Goal: Task Accomplishment & Management: Manage account settings

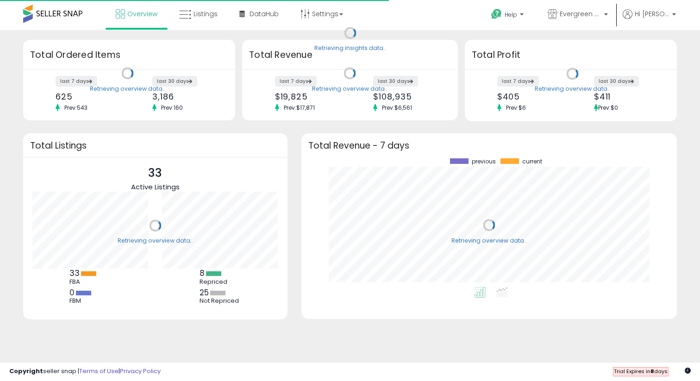
scroll to position [129, 357]
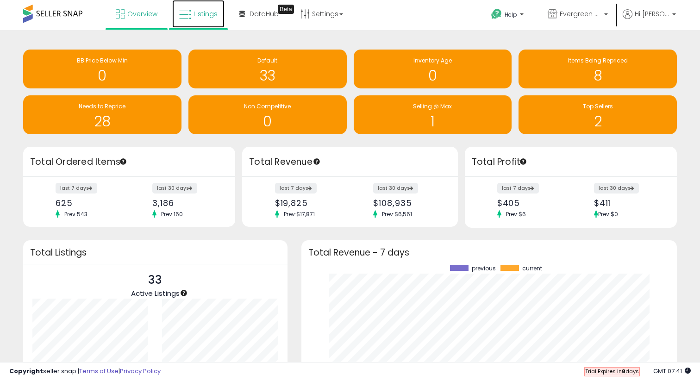
click at [214, 19] on link "Listings" at bounding box center [198, 14] width 52 height 28
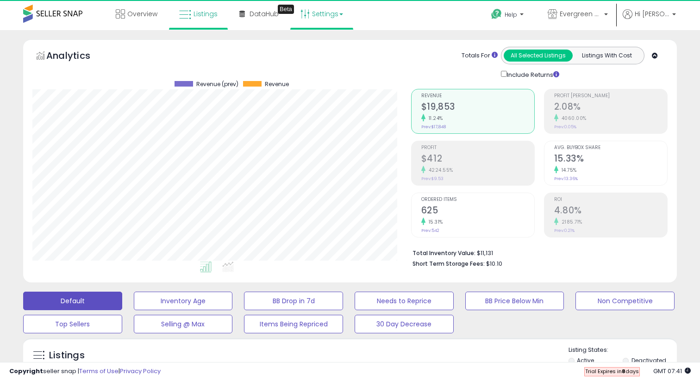
scroll to position [190, 378]
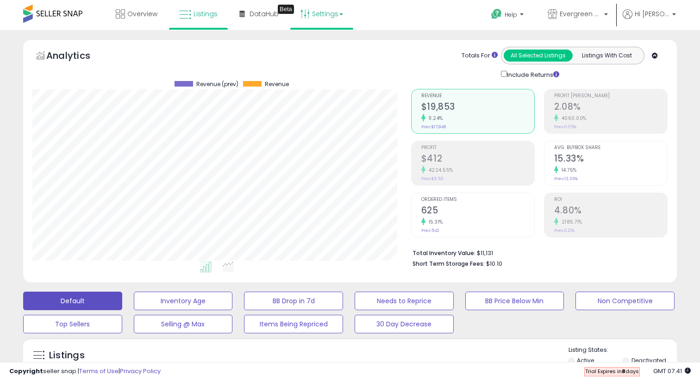
click at [323, 17] on link "Settings" at bounding box center [321, 14] width 56 height 28
click at [327, 50] on link "Store settings" at bounding box center [323, 47] width 42 height 9
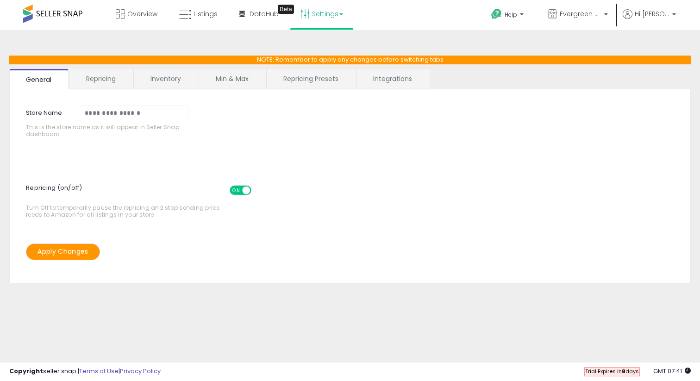
click at [107, 79] on link "Repricing" at bounding box center [100, 78] width 63 height 19
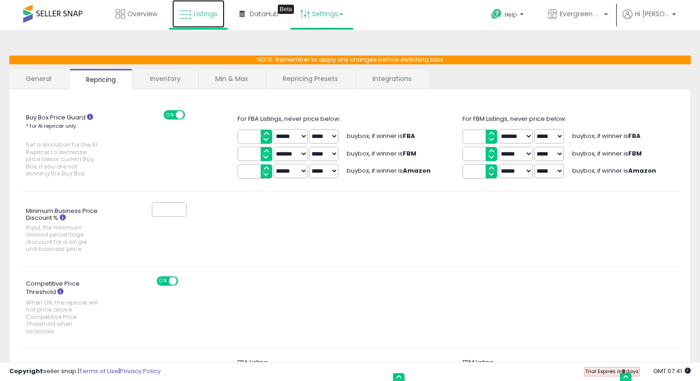
click at [190, 14] on icon at bounding box center [185, 15] width 12 height 12
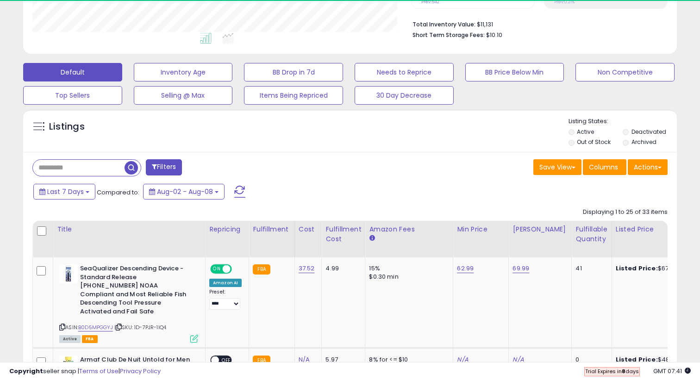
scroll to position [190, 378]
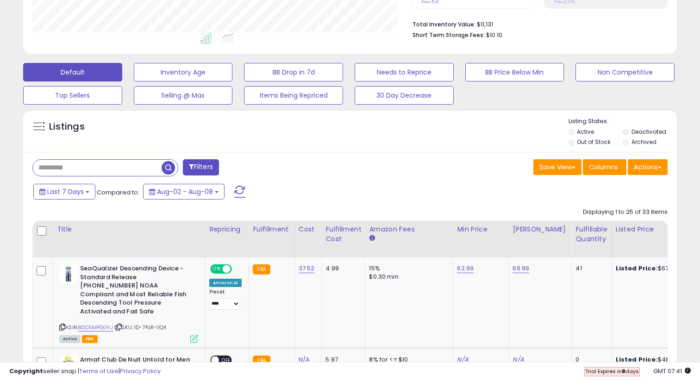
click at [106, 162] on input "text" at bounding box center [97, 168] width 129 height 16
type input "***"
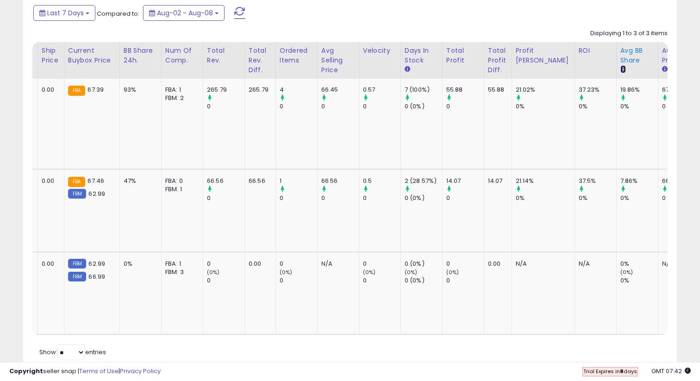
click at [620, 69] on icon at bounding box center [623, 69] width 6 height 6
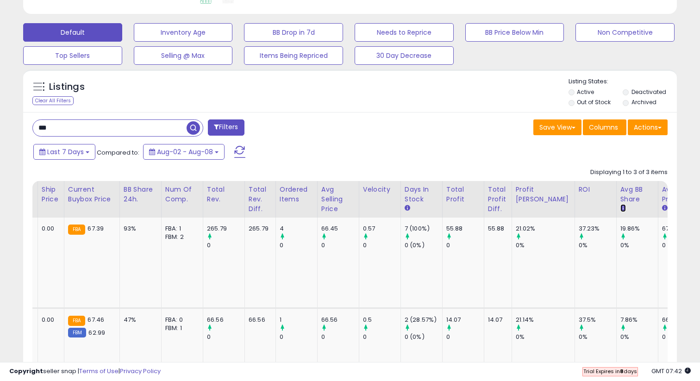
scroll to position [262, 0]
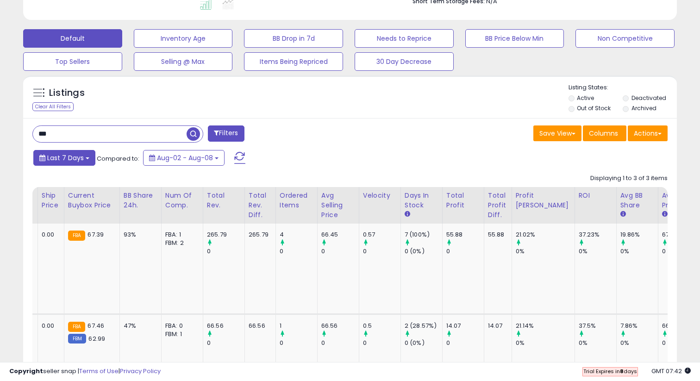
click at [51, 156] on span "Last 7 Days" at bounding box center [65, 157] width 37 height 9
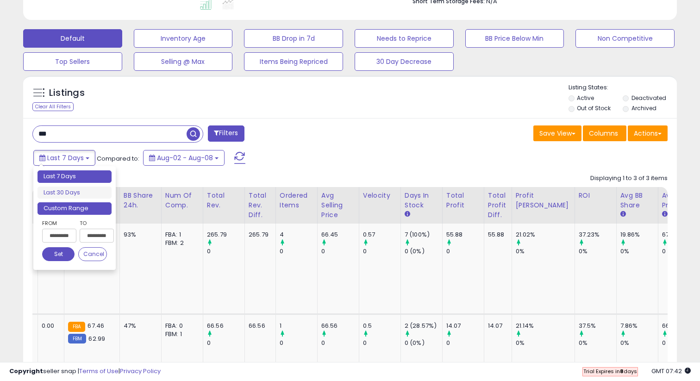
click at [81, 212] on li "Custom Range" at bounding box center [74, 208] width 74 height 12
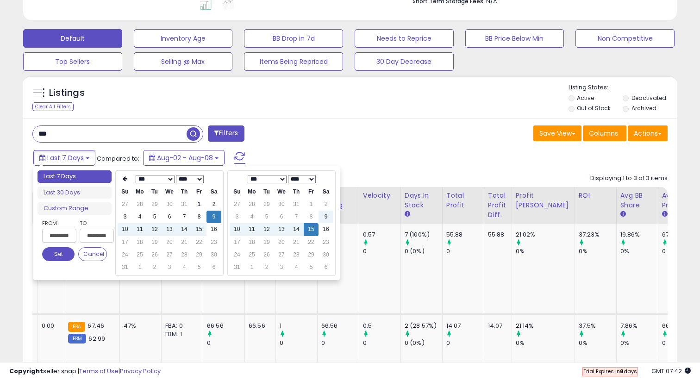
type input "**********"
click at [197, 229] on td "15" at bounding box center [199, 229] width 15 height 12
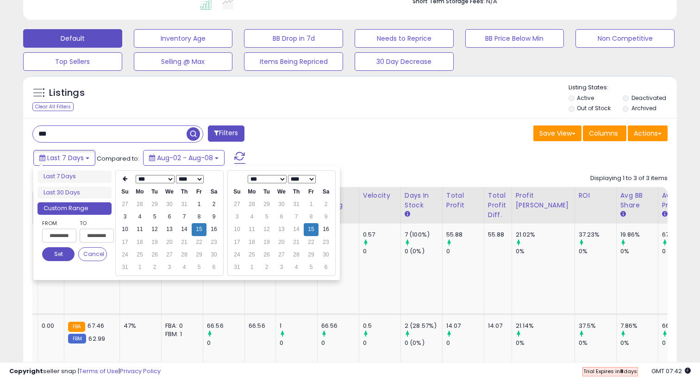
type input "**********"
click at [68, 254] on button "Set" at bounding box center [58, 254] width 32 height 14
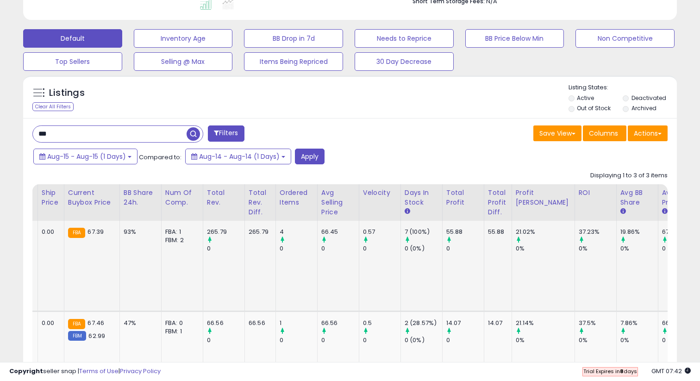
scroll to position [0, 653]
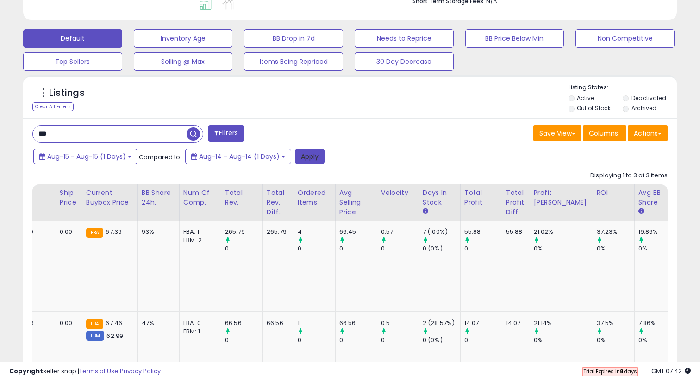
click at [308, 155] on button "Apply" at bounding box center [310, 157] width 30 height 16
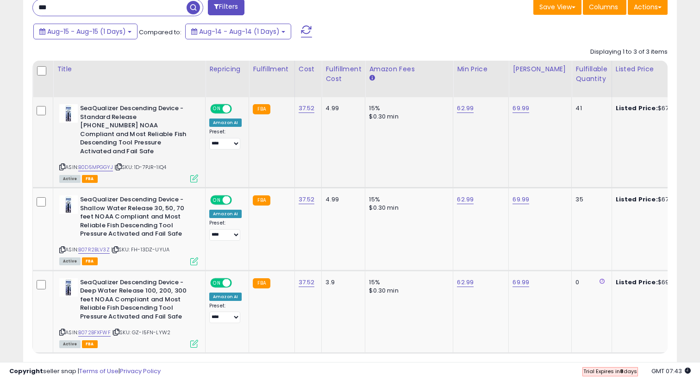
click at [191, 174] on icon at bounding box center [194, 178] width 8 height 8
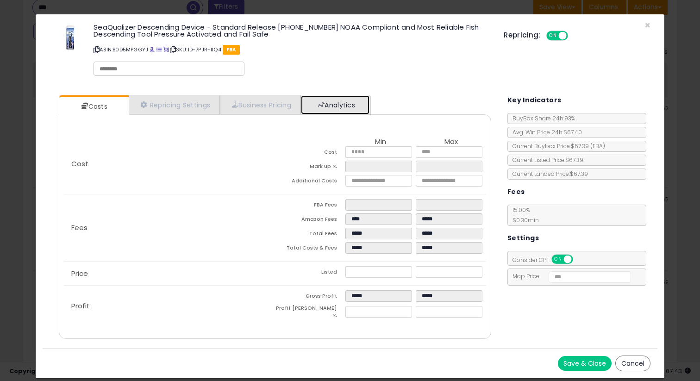
click at [314, 104] on link "Analytics" at bounding box center [335, 104] width 68 height 19
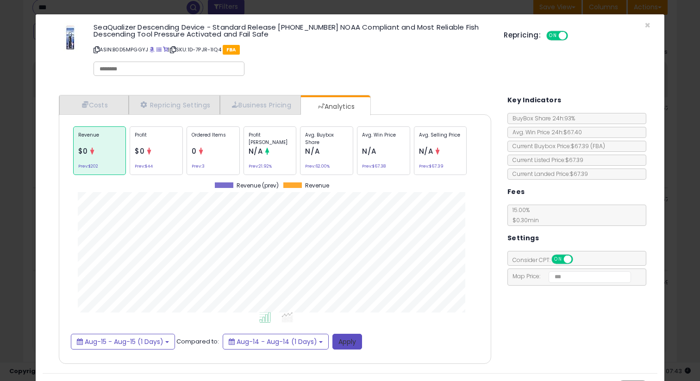
click at [341, 342] on button "Apply" at bounding box center [347, 342] width 30 height 16
click at [157, 335] on button "Aug-15 - Aug-15 (1 Days)" at bounding box center [123, 342] width 104 height 16
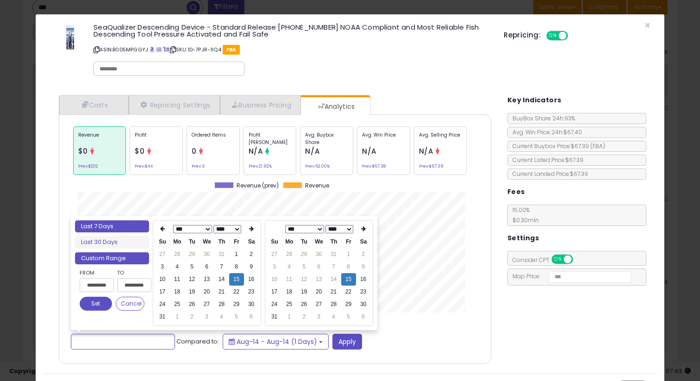
type input "**********"
click at [130, 228] on li "Last 7 Days" at bounding box center [112, 226] width 74 height 12
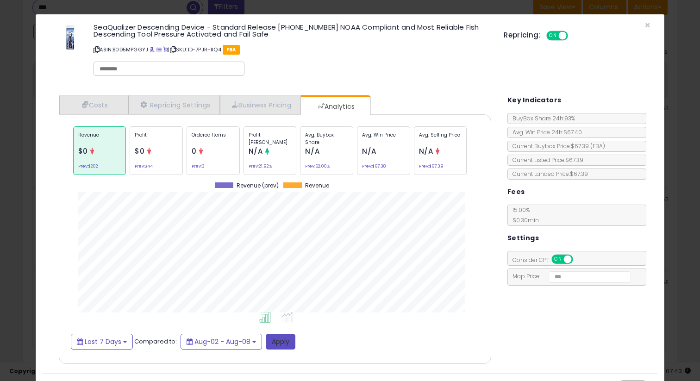
click at [286, 348] on button "Apply" at bounding box center [281, 342] width 30 height 16
click at [285, 342] on button "Apply" at bounding box center [281, 342] width 30 height 16
click at [643, 23] on div "SeaQualizer Descending Device - Standard Release 50-100-150 NOAA Compliant and …" at bounding box center [350, 51] width 615 height 60
click at [649, 20] on span "×" at bounding box center [647, 25] width 6 height 13
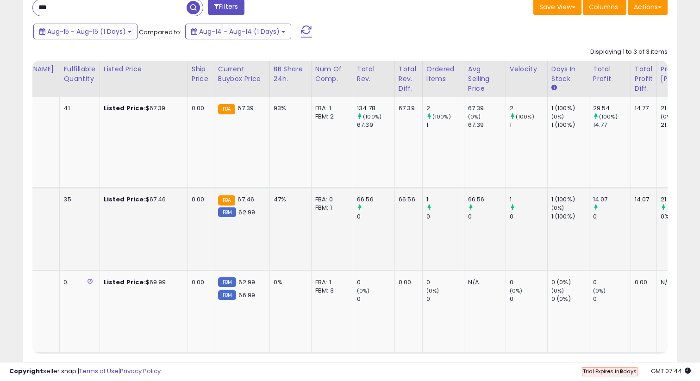
scroll to position [0, 535]
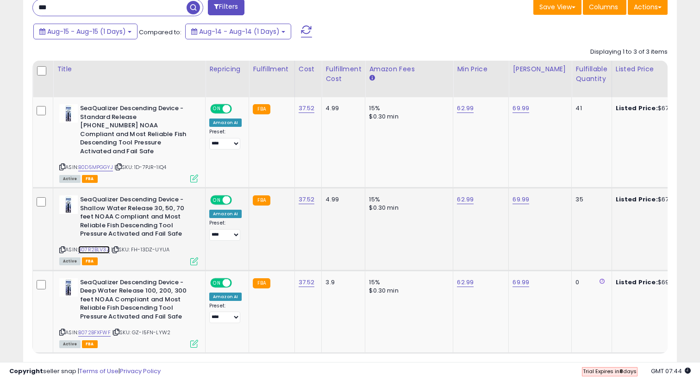
click at [102, 246] on link "B07R2BLV3Z" at bounding box center [93, 250] width 31 height 8
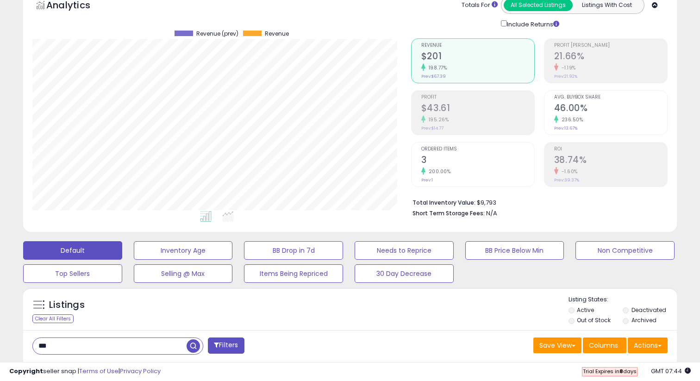
scroll to position [0, 0]
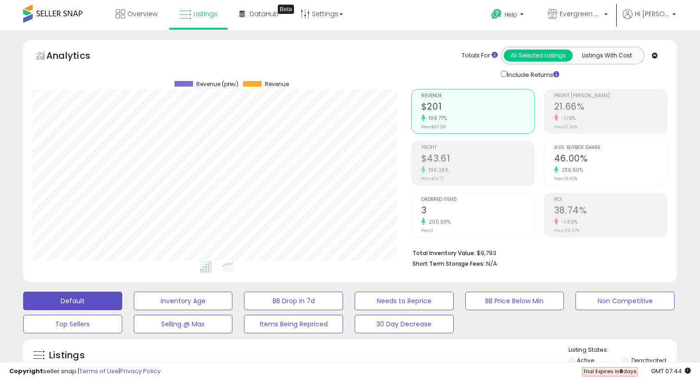
click at [36, 15] on span at bounding box center [52, 14] width 59 height 18
click at [149, 13] on span "Overview" at bounding box center [142, 13] width 30 height 9
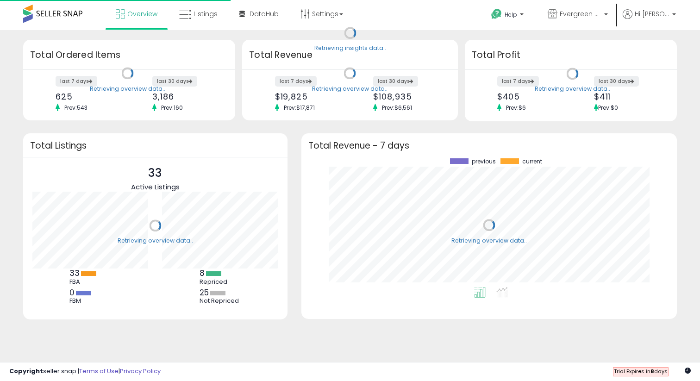
scroll to position [129, 357]
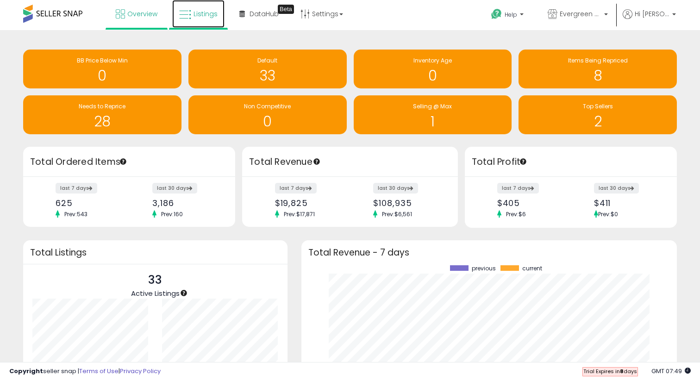
click at [200, 18] on span "Listings" at bounding box center [205, 13] width 24 height 9
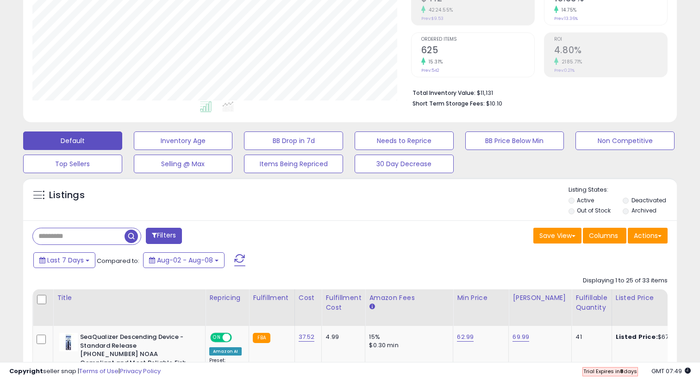
scroll to position [174, 0]
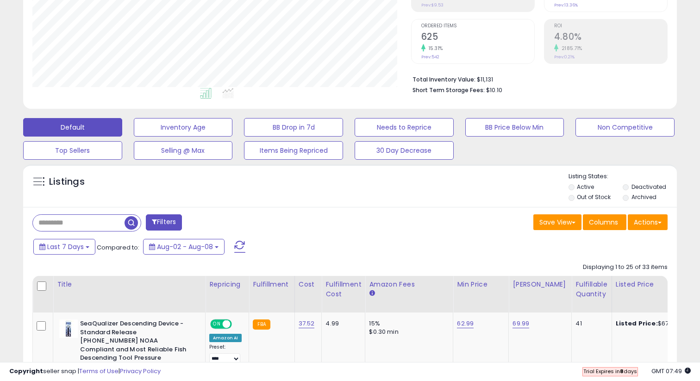
click at [98, 218] on input "text" at bounding box center [79, 223] width 92 height 16
type input "***"
click at [234, 225] on button "Filters" at bounding box center [226, 222] width 36 height 16
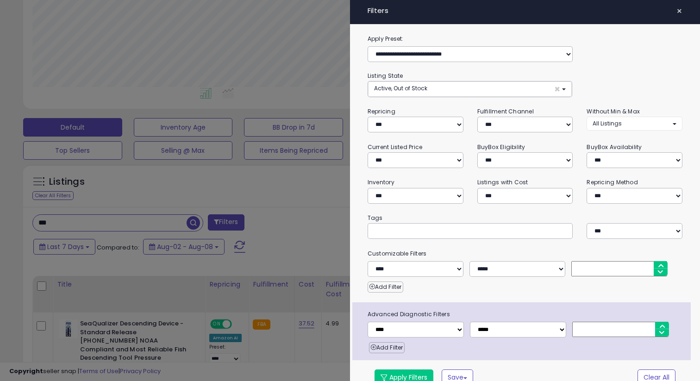
click at [242, 189] on div at bounding box center [350, 190] width 700 height 381
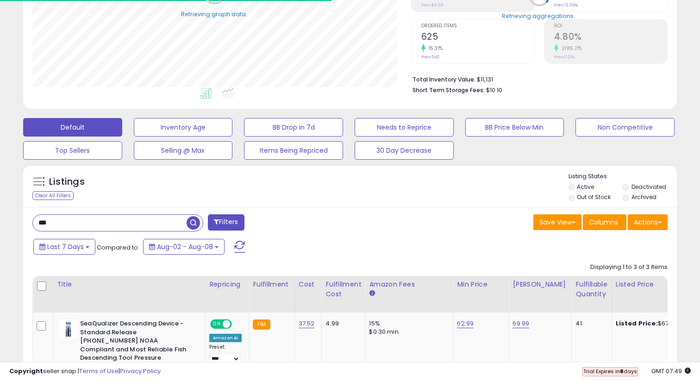
click at [194, 220] on span "button" at bounding box center [193, 222] width 13 height 13
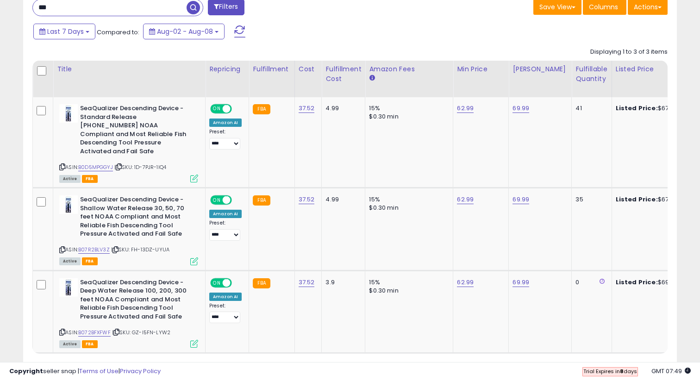
scroll to position [392, 0]
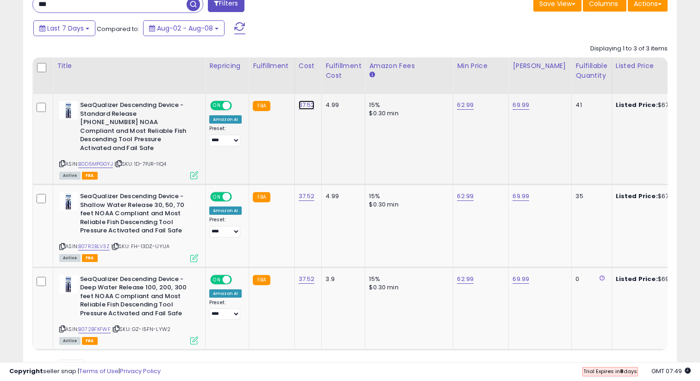
click at [306, 106] on link "37.52" at bounding box center [307, 104] width 16 height 9
type input "*****"
click at [305, 110] on link "37.52" at bounding box center [307, 104] width 16 height 9
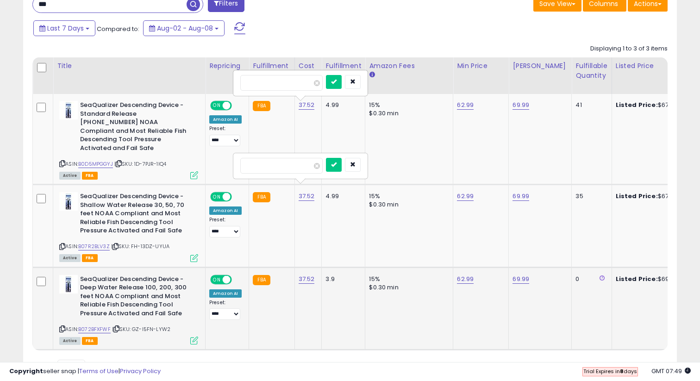
type input "*****"
click at [304, 110] on link "37.52" at bounding box center [307, 104] width 16 height 9
type input "*****"
click at [336, 83] on icon "submit" at bounding box center [334, 82] width 6 height 6
click at [336, 166] on icon "submit" at bounding box center [334, 165] width 6 height 6
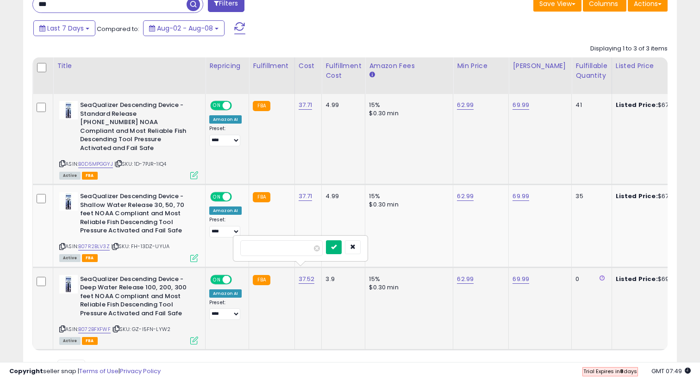
click at [342, 251] on button "submit" at bounding box center [334, 247] width 16 height 14
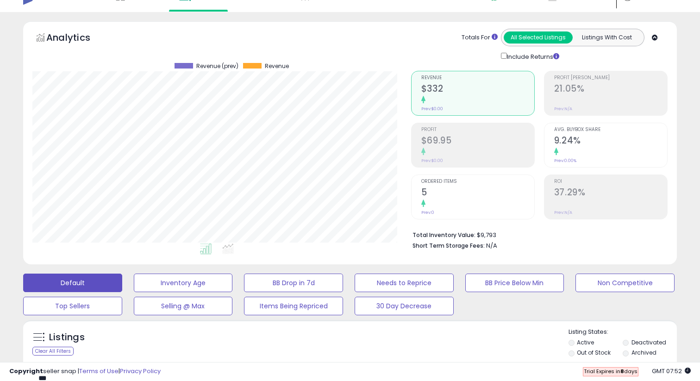
scroll to position [26, 0]
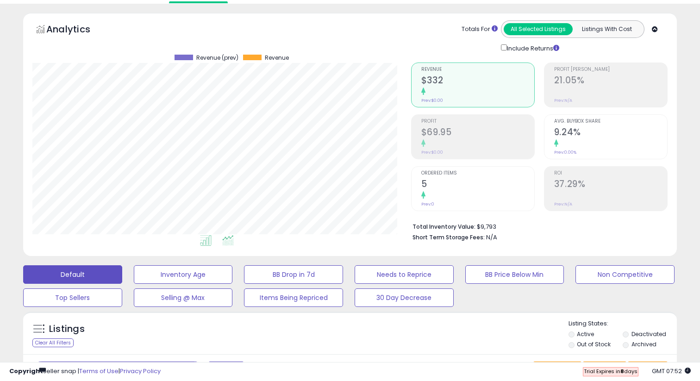
click at [227, 237] on icon at bounding box center [228, 240] width 12 height 11
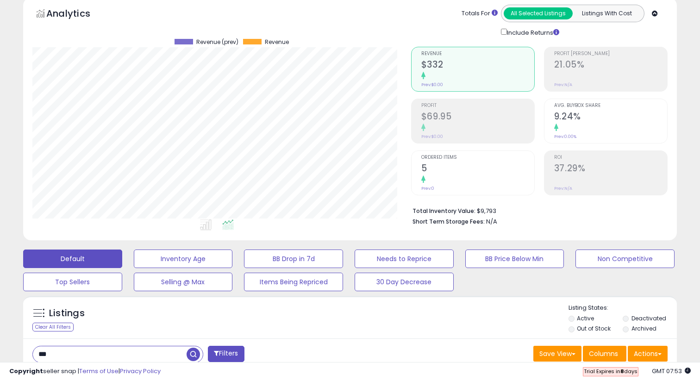
scroll to position [39, 0]
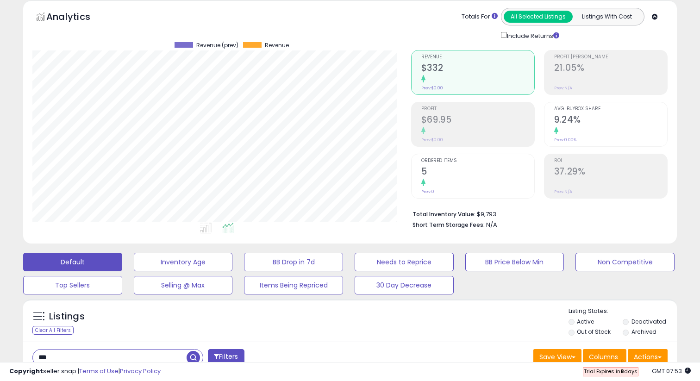
click at [489, 121] on h2 "$69.95" at bounding box center [477, 120] width 113 height 12
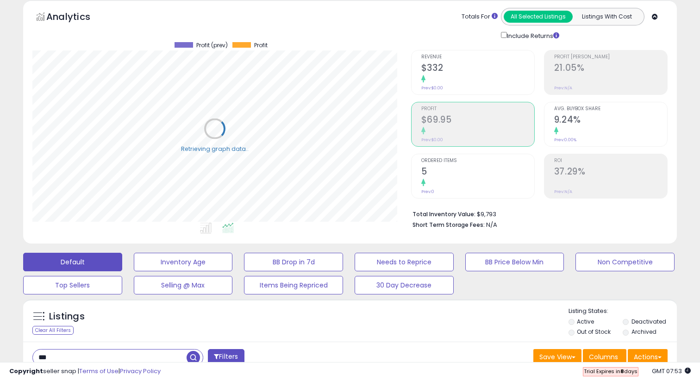
scroll to position [190, 378]
click at [461, 127] on div at bounding box center [477, 131] width 113 height 9
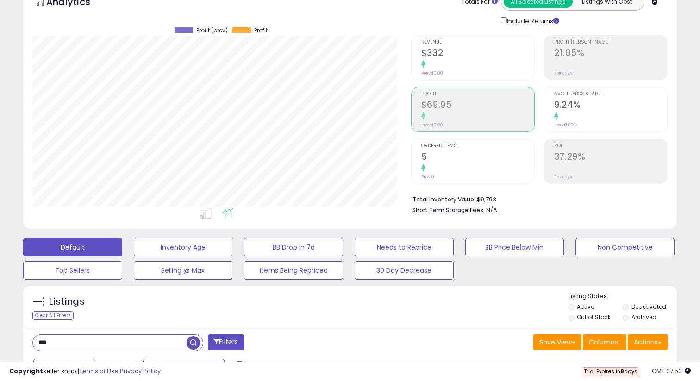
scroll to position [56, 0]
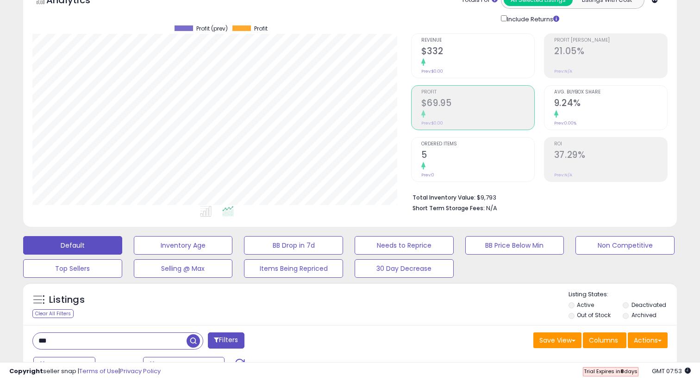
click at [468, 58] on div at bounding box center [477, 62] width 113 height 9
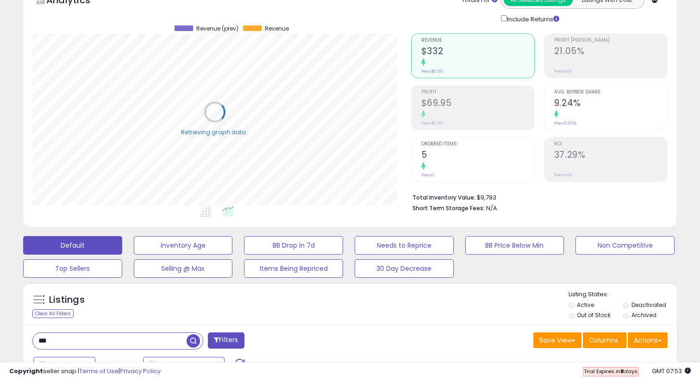
scroll to position [190, 378]
click at [459, 155] on h2 "5" at bounding box center [477, 155] width 113 height 12
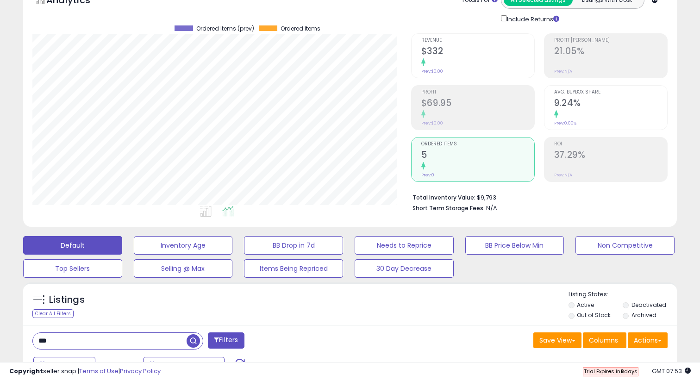
click at [569, 98] on h2 "9.24%" at bounding box center [610, 104] width 113 height 12
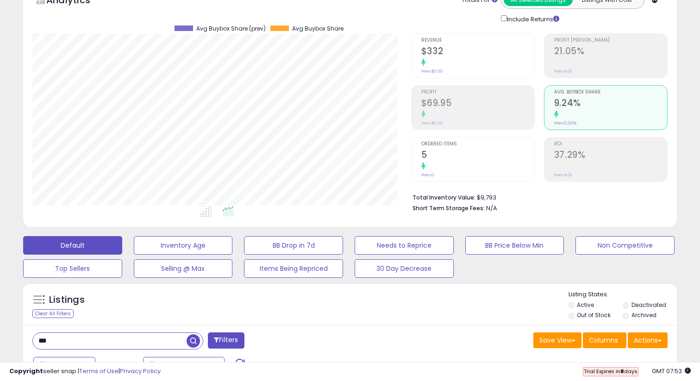
click at [497, 38] on span "Revenue" at bounding box center [477, 40] width 113 height 5
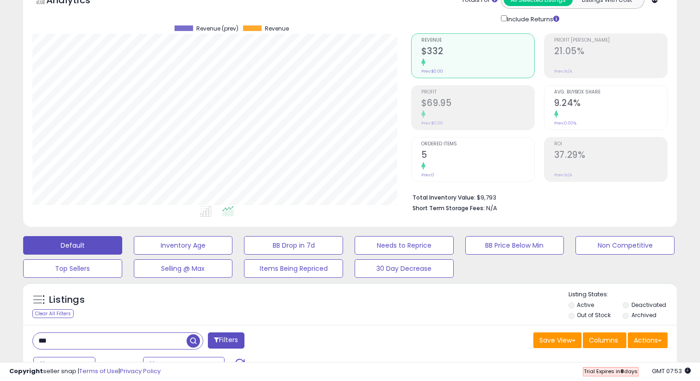
click at [568, 83] on ul "Profit [PERSON_NAME] 21.05% Prev: N/A Avg. Buybox Share 9.24% Prev: 0.00% ROI 3…" at bounding box center [606, 107] width 124 height 149
click at [568, 94] on div "Avg. Buybox Share 9.24% Prev: 0.00%" at bounding box center [610, 107] width 113 height 42
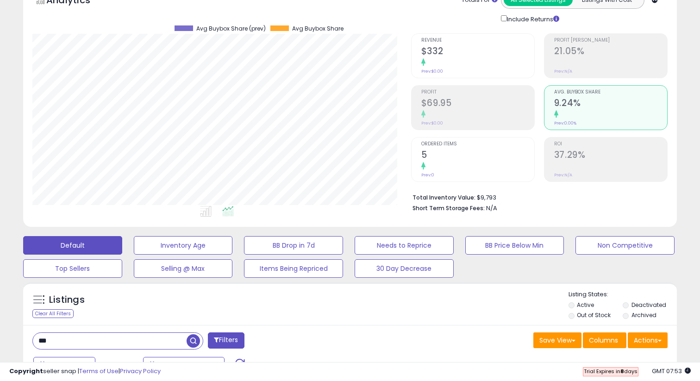
click at [439, 55] on h2 "$332" at bounding box center [477, 52] width 113 height 12
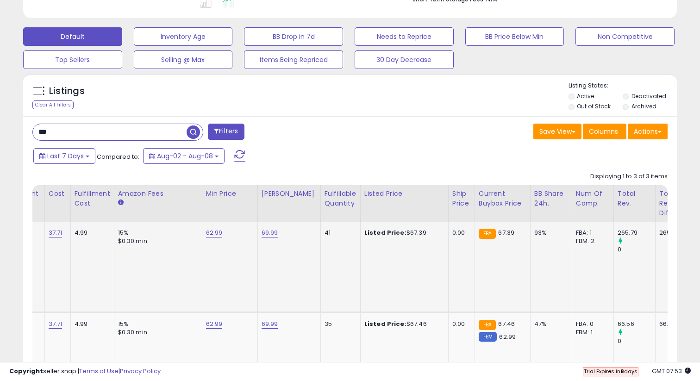
scroll to position [266, 0]
